Goal: Communication & Community: Connect with others

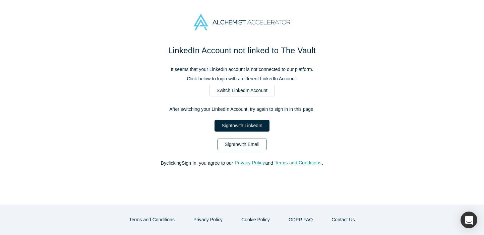
click at [256, 144] on link "Sign In with Email" at bounding box center [241, 145] width 49 height 12
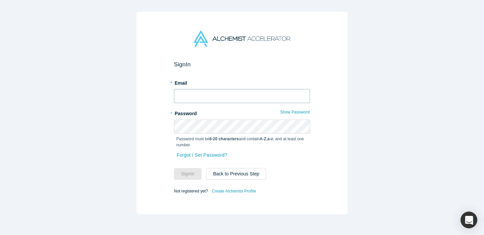
type input "[PERSON_NAME][EMAIL_ADDRESS][PERSON_NAME][DOMAIN_NAME]"
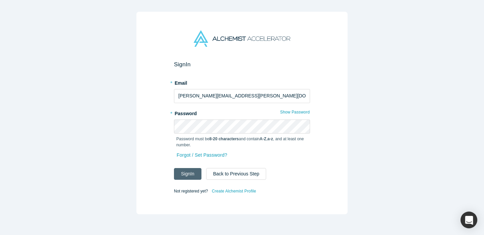
click at [186, 176] on button "Sign In" at bounding box center [187, 174] width 27 height 12
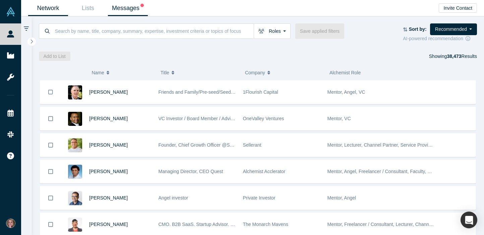
click at [118, 14] on link "Messages" at bounding box center [128, 8] width 40 height 16
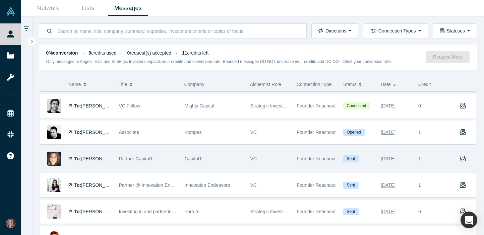
scroll to position [362, 0]
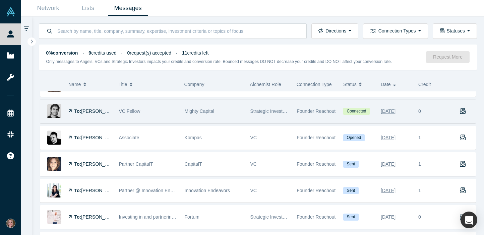
click at [101, 112] on span "[PERSON_NAME]" at bounding box center [100, 111] width 39 height 5
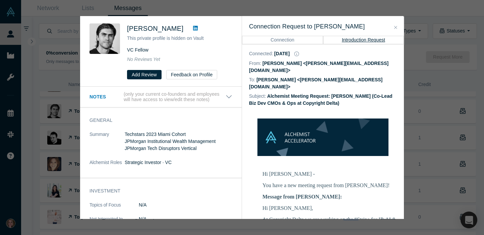
click at [336, 77] on dd "[PERSON_NAME] <[PERSON_NAME][EMAIL_ADDRESS][DOMAIN_NAME]>" at bounding box center [315, 83] width 133 height 12
drag, startPoint x: 336, startPoint y: 75, endPoint x: 289, endPoint y: 75, distance: 46.6
click at [289, 77] on dd "[PERSON_NAME] <[PERSON_NAME][EMAIL_ADDRESS][DOMAIN_NAME]>" at bounding box center [315, 83] width 133 height 12
copy dd "[PERSON_NAME][EMAIL_ADDRESS][DOMAIN_NAME]"
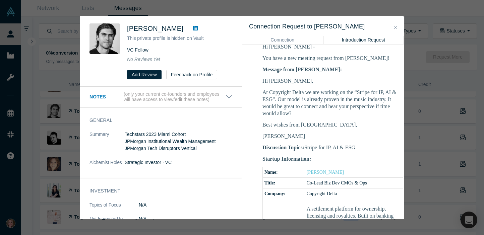
click at [363, 37] on button "Introduction Request" at bounding box center [363, 40] width 81 height 8
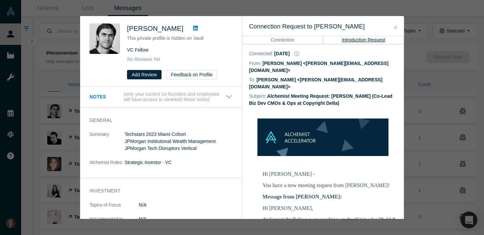
click at [308, 38] on button "Connection" at bounding box center [282, 40] width 81 height 8
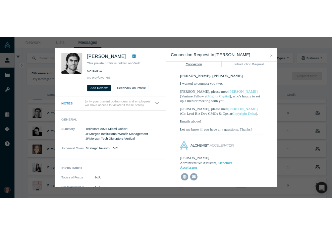
scroll to position [115, 0]
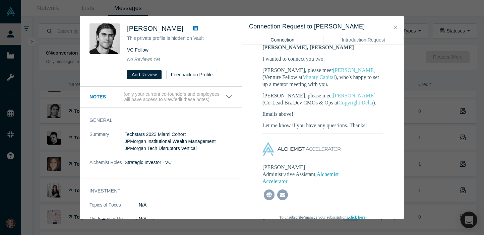
click at [395, 27] on icon "Close" at bounding box center [395, 27] width 3 height 3
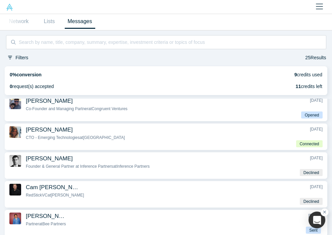
scroll to position [94, 0]
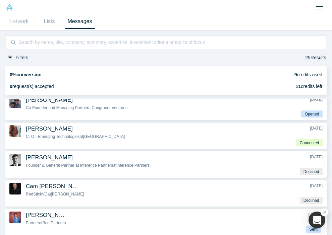
click at [71, 132] on span "[PERSON_NAME]" at bounding box center [49, 129] width 47 height 6
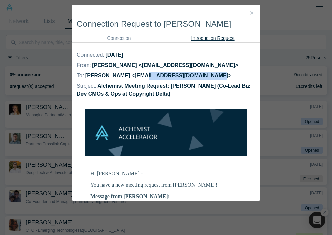
drag, startPoint x: 208, startPoint y: 77, endPoint x: 140, endPoint y: 76, distance: 67.3
click at [140, 76] on dd "[PERSON_NAME] <[EMAIL_ADDRESS][DOMAIN_NAME]>" at bounding box center [158, 76] width 146 height 6
copy dd "[EMAIL_ADDRESS][DOMAIN_NAME]"
click at [252, 13] on icon "Close" at bounding box center [251, 13] width 3 height 5
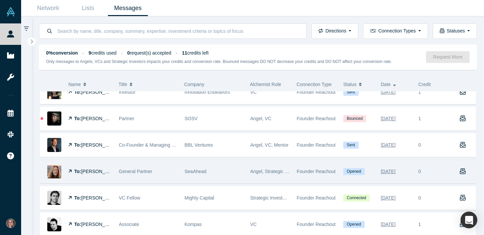
scroll to position [273, 0]
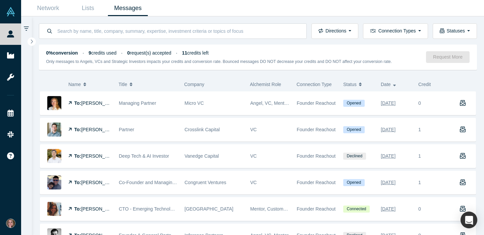
scroll to position [37, 0]
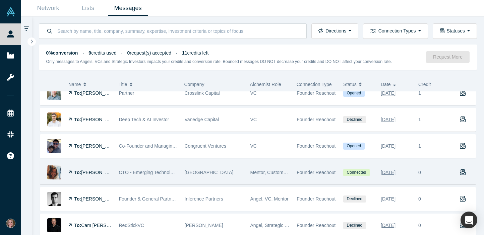
click at [89, 170] on div "To: [PERSON_NAME]" at bounding box center [90, 172] width 44 height 23
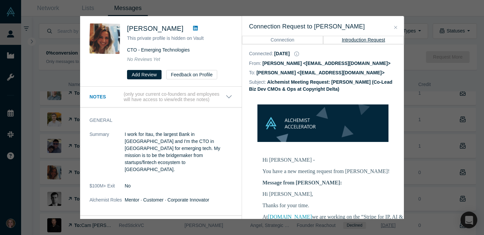
click at [364, 74] on dd "[PERSON_NAME] <[EMAIL_ADDRESS][DOMAIN_NAME]>" at bounding box center [320, 72] width 128 height 5
drag, startPoint x: 364, startPoint y: 74, endPoint x: 305, endPoint y: 76, distance: 59.3
click at [305, 75] on dd "[PERSON_NAME] <[EMAIL_ADDRESS][DOMAIN_NAME]>" at bounding box center [320, 72] width 128 height 5
copy dd "[EMAIL_ADDRESS][DOMAIN_NAME]"
click at [394, 28] on icon "Close" at bounding box center [395, 27] width 3 height 5
